Goal: Information Seeking & Learning: Learn about a topic

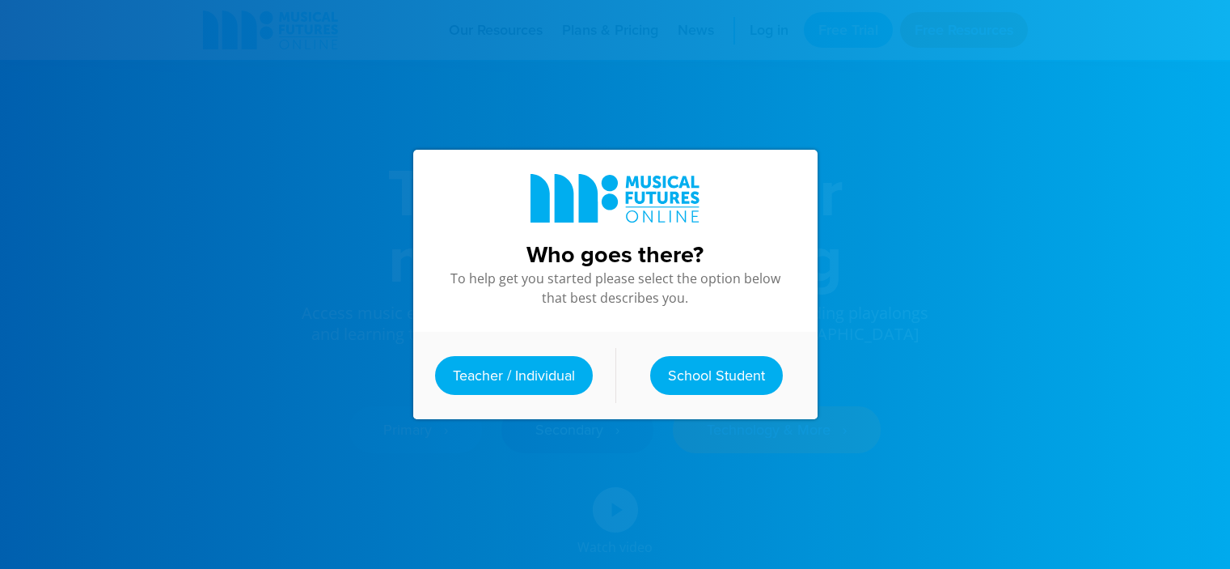
click at [518, 374] on link "Teacher / Individual" at bounding box center [514, 375] width 158 height 39
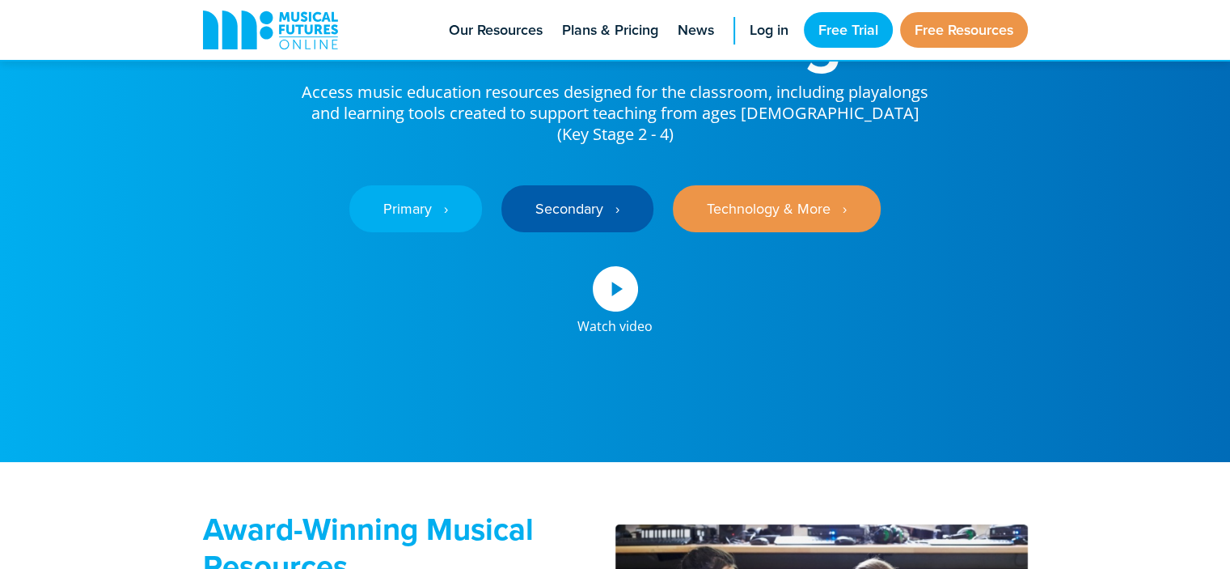
scroll to position [227, 0]
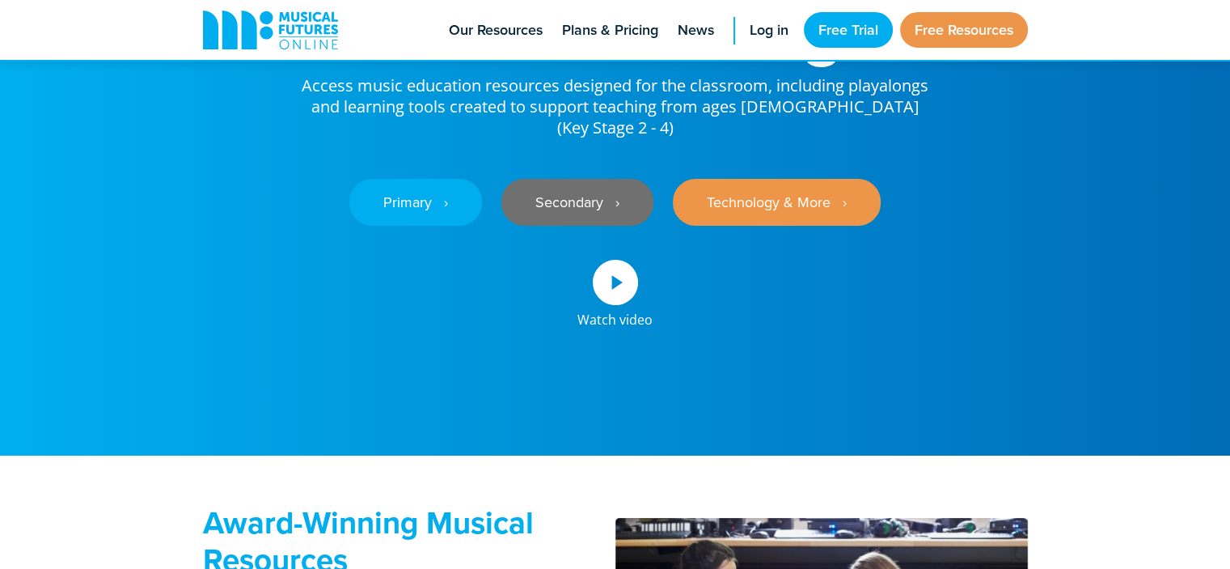
click at [583, 185] on link "Secondary ‎‏‏‎ ‎ ›" at bounding box center [578, 202] width 152 height 47
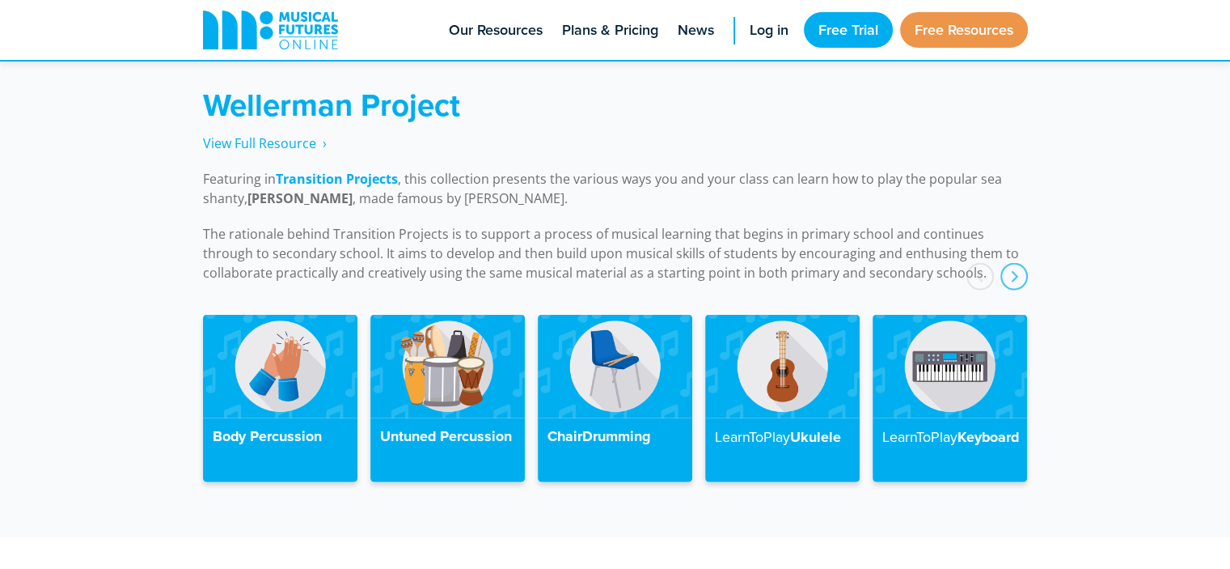
scroll to position [3613, 0]
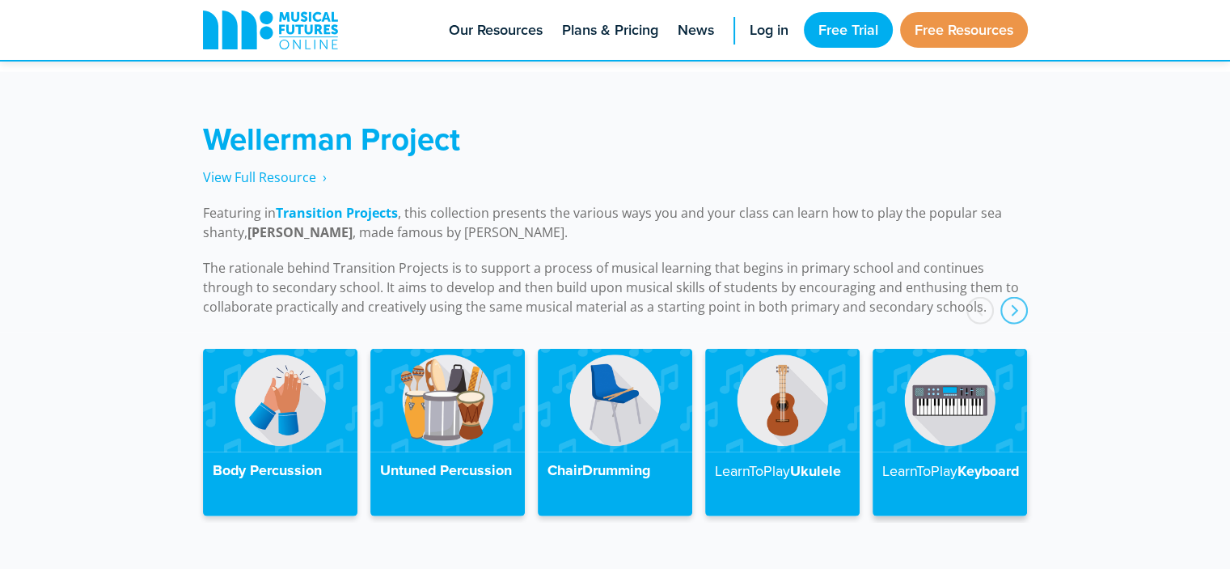
click at [909, 467] on h4 "LearnToPlay Keyboard" at bounding box center [950, 471] width 135 height 19
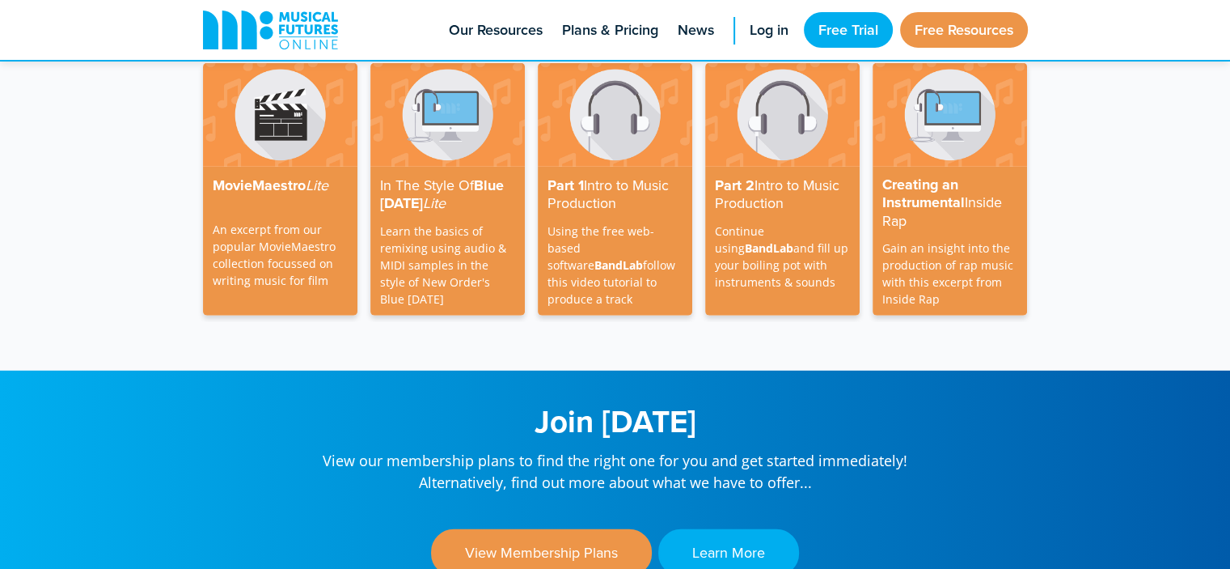
scroll to position [3613, 0]
